Goal: Use online tool/utility

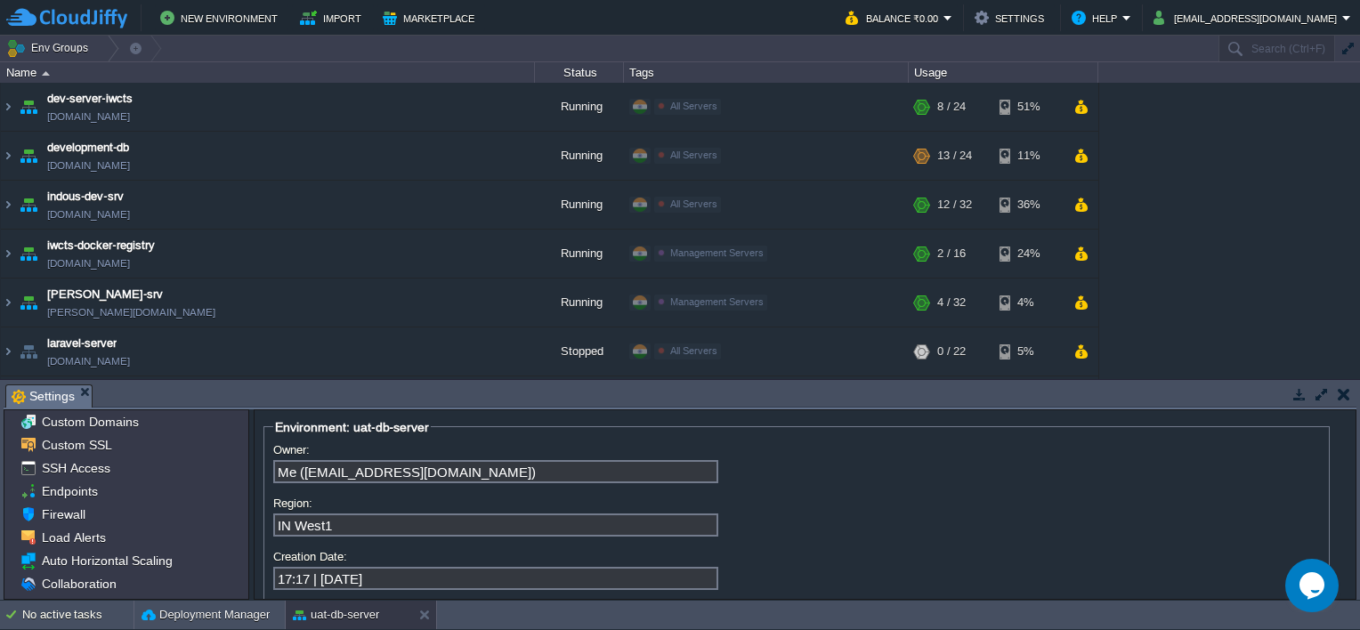
scroll to position [34, 0]
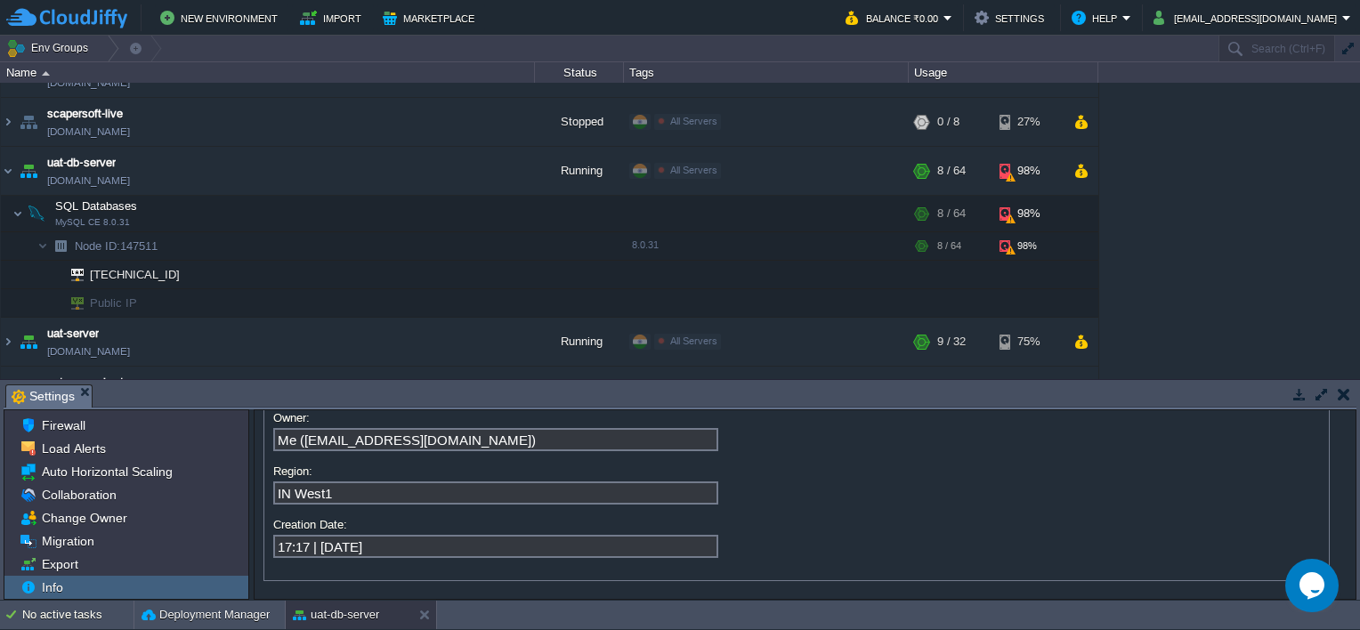
click at [1344, 394] on button "button" at bounding box center [1344, 394] width 12 height 16
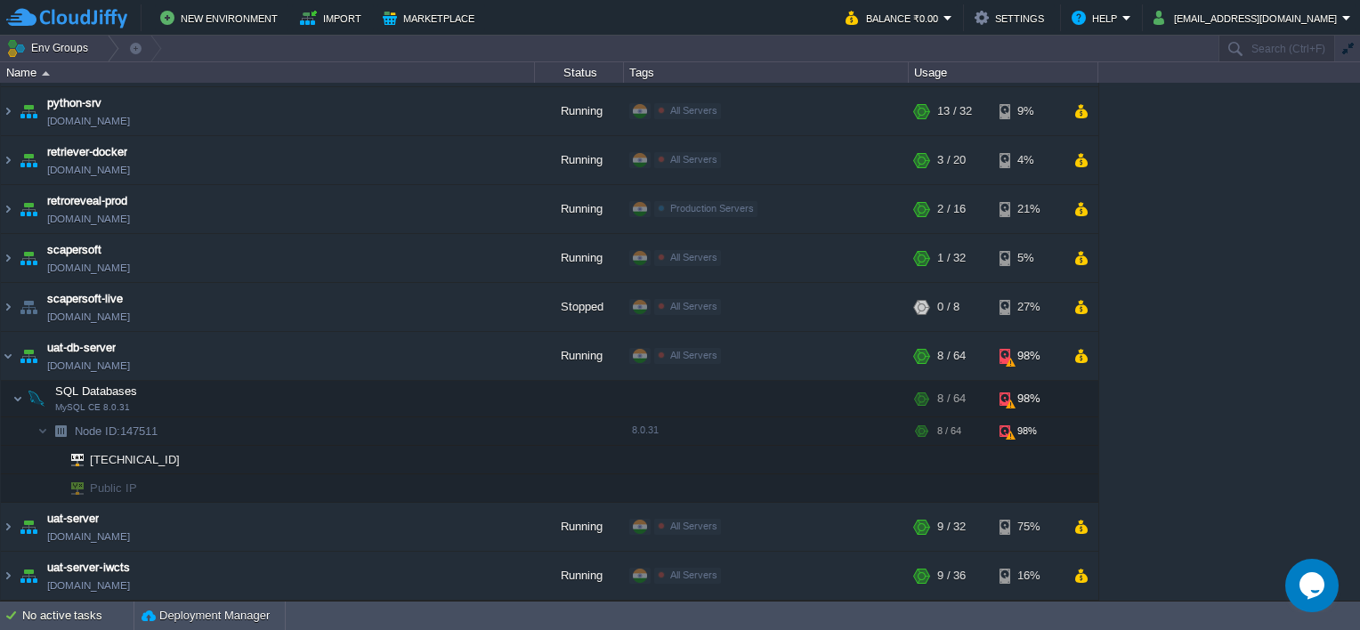
scroll to position [481, 0]
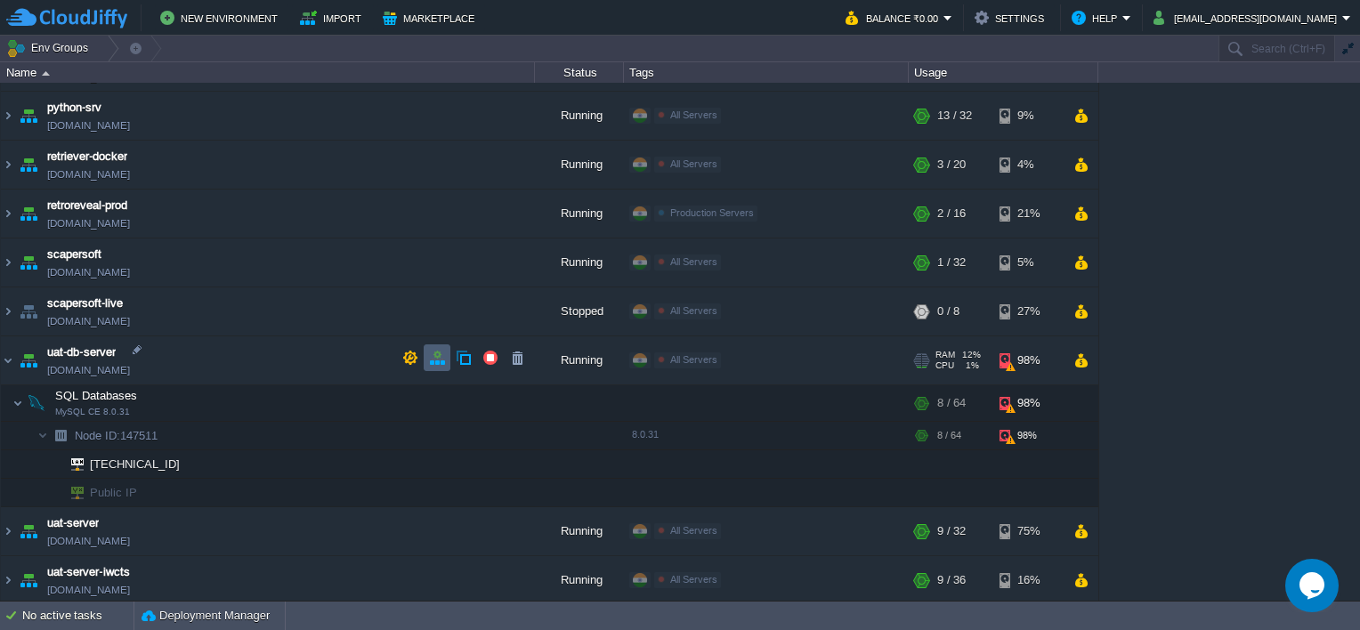
click at [441, 360] on button "button" at bounding box center [437, 358] width 16 height 16
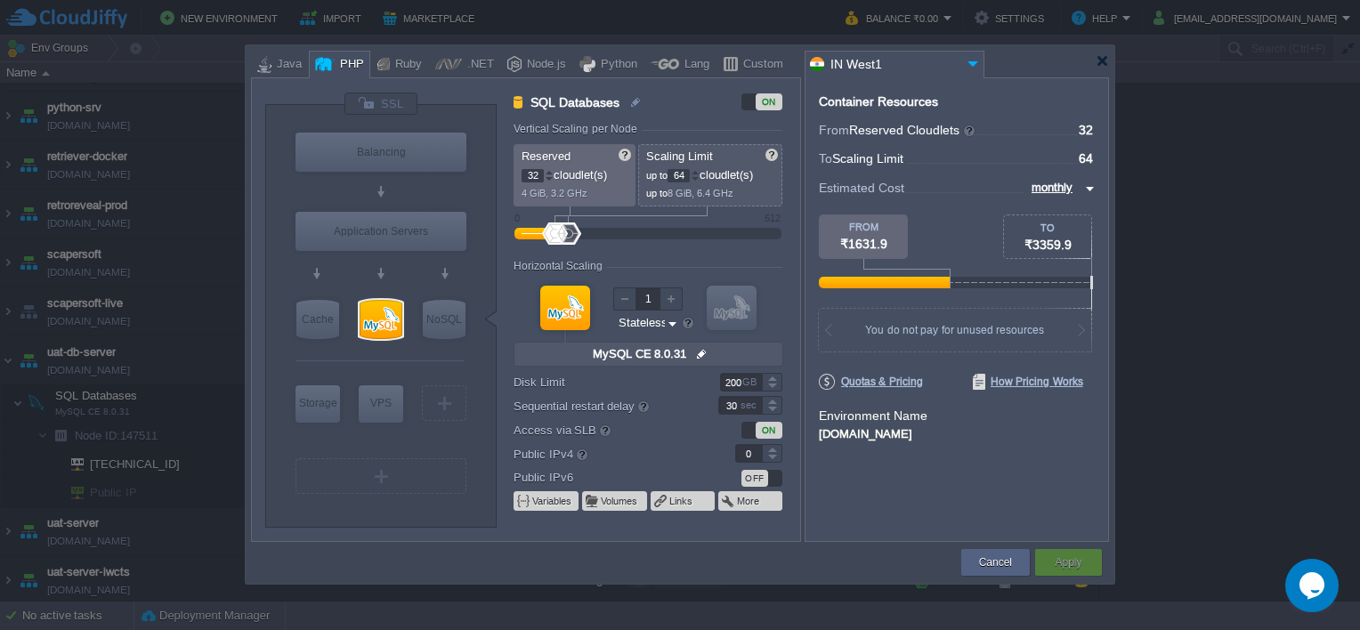
click at [670, 324] on img at bounding box center [672, 323] width 13 height 17
click at [648, 360] on div "Stateful" at bounding box center [648, 364] width 61 height 21
click at [773, 379] on div at bounding box center [772, 377] width 20 height 9
click at [667, 319] on img at bounding box center [668, 323] width 13 height 17
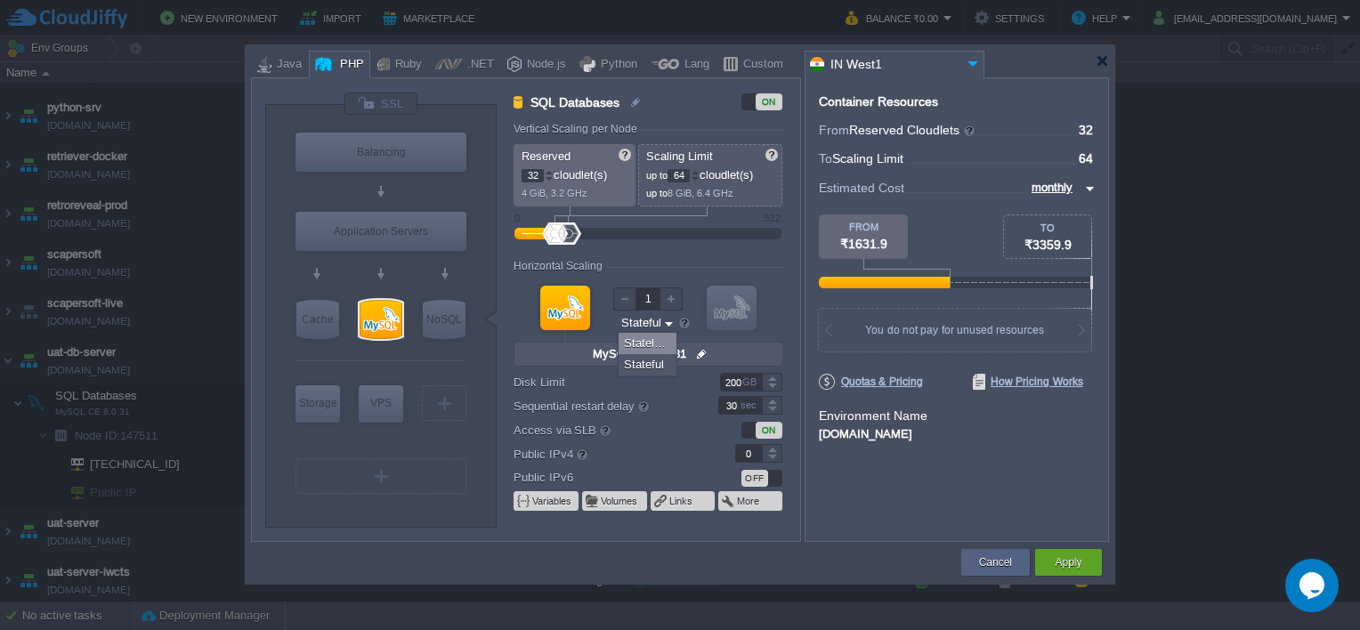
click at [635, 349] on div "Stateless" at bounding box center [648, 343] width 58 height 21
type input "Stateless"
click at [993, 569] on button "Cancel" at bounding box center [995, 563] width 33 height 18
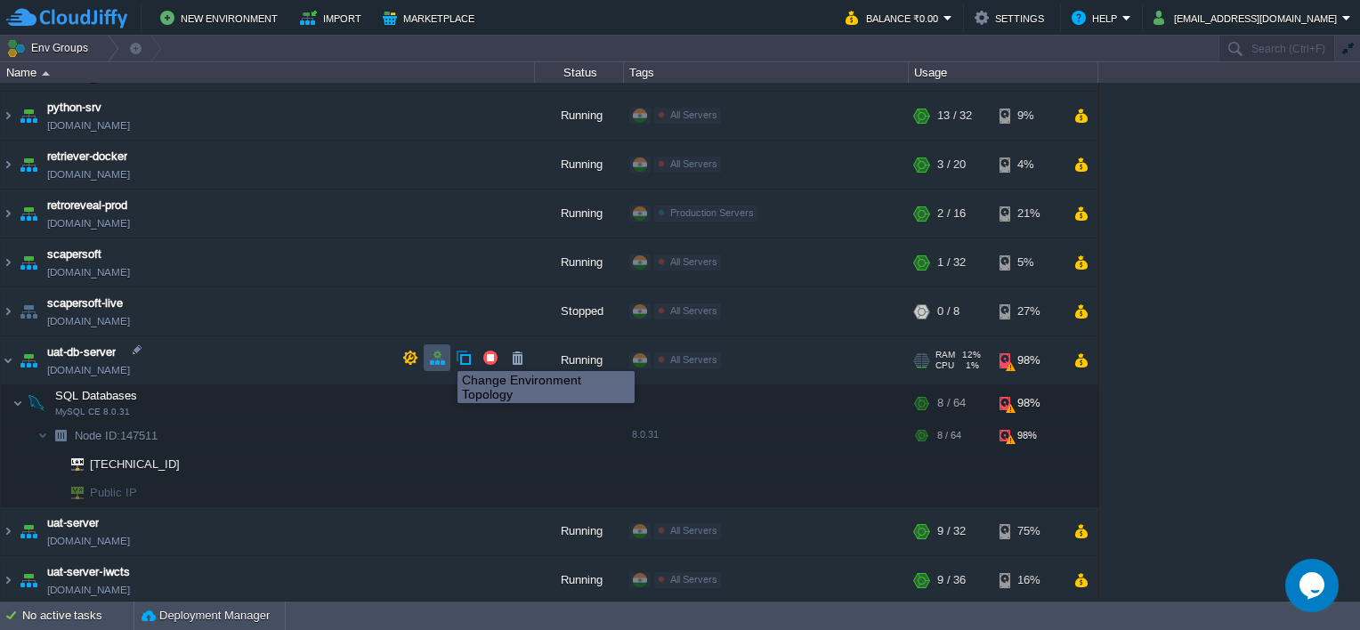
click at [441, 354] on button "button" at bounding box center [437, 358] width 16 height 16
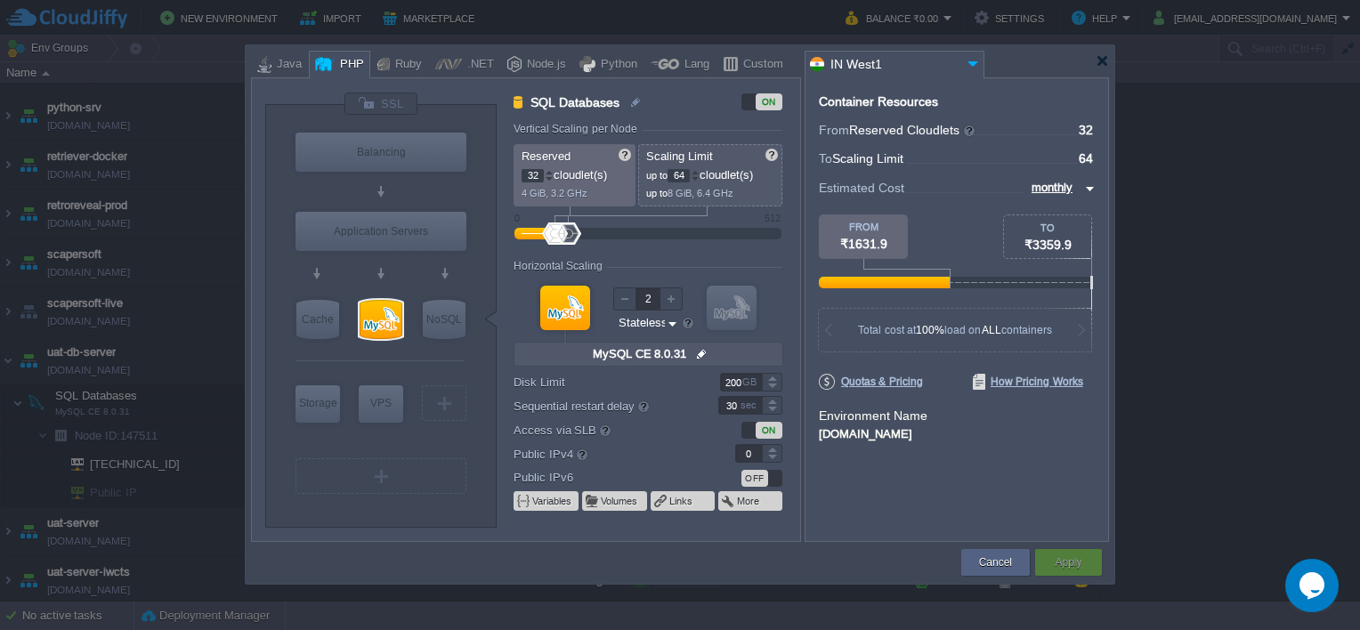
click at [742, 293] on div at bounding box center [732, 308] width 50 height 45
type input "1"
click at [626, 303] on div at bounding box center [624, 298] width 23 height 23
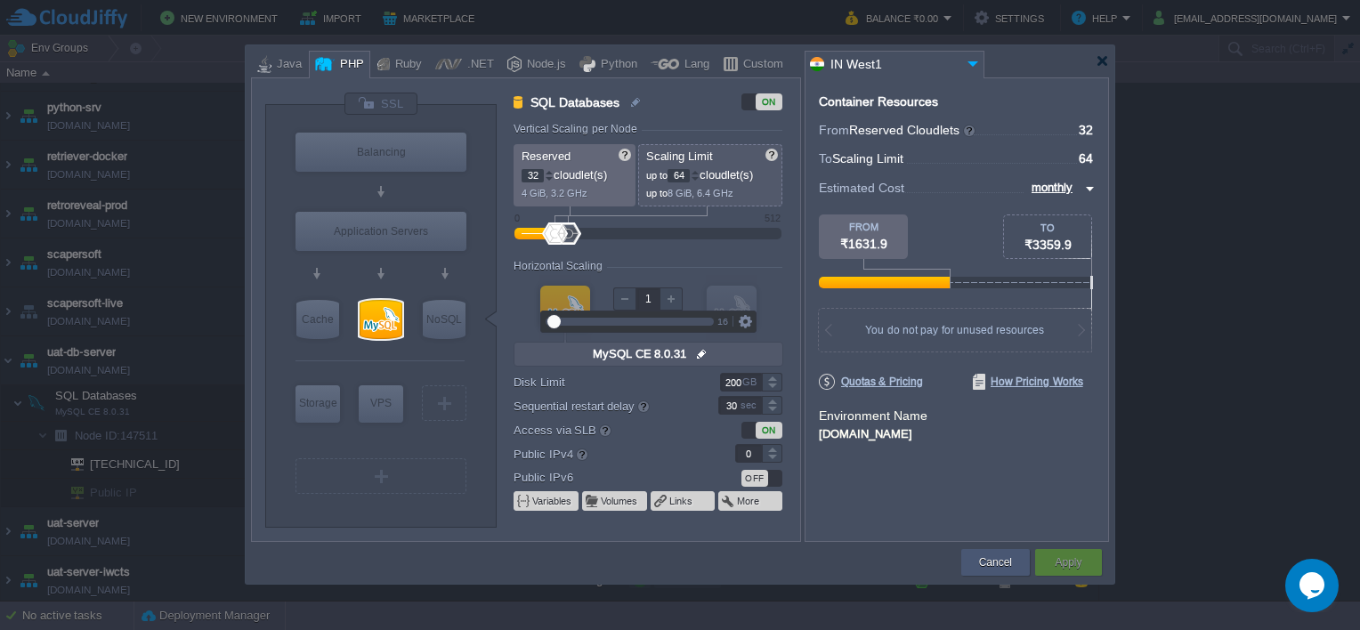
click at [975, 555] on div "Cancel" at bounding box center [996, 562] width 42 height 27
